Goal: Task Accomplishment & Management: Complete application form

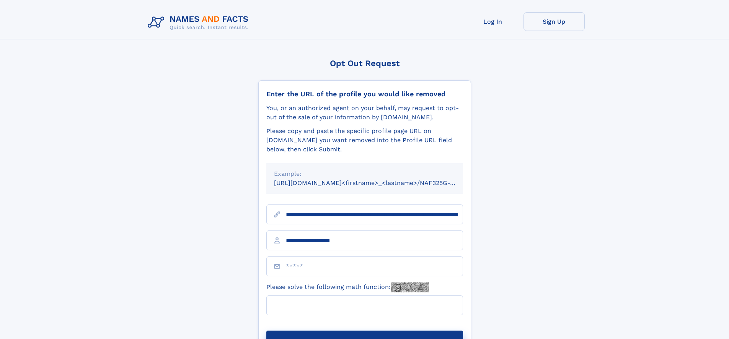
type input "**********"
type input "*"
click at [364, 331] on button "Submit Opt Out Request" at bounding box center [364, 343] width 197 height 24
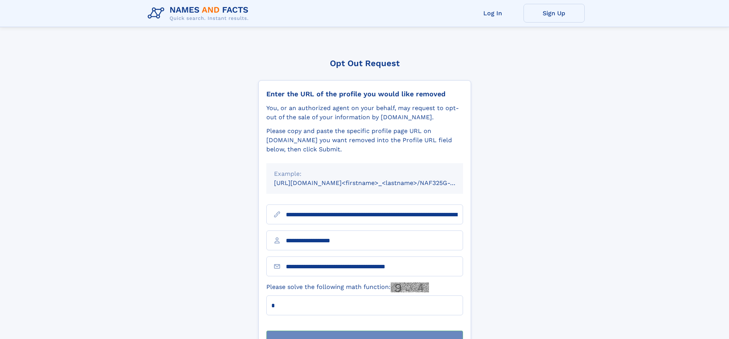
scroll to position [24, 0]
